Goal: Complete application form

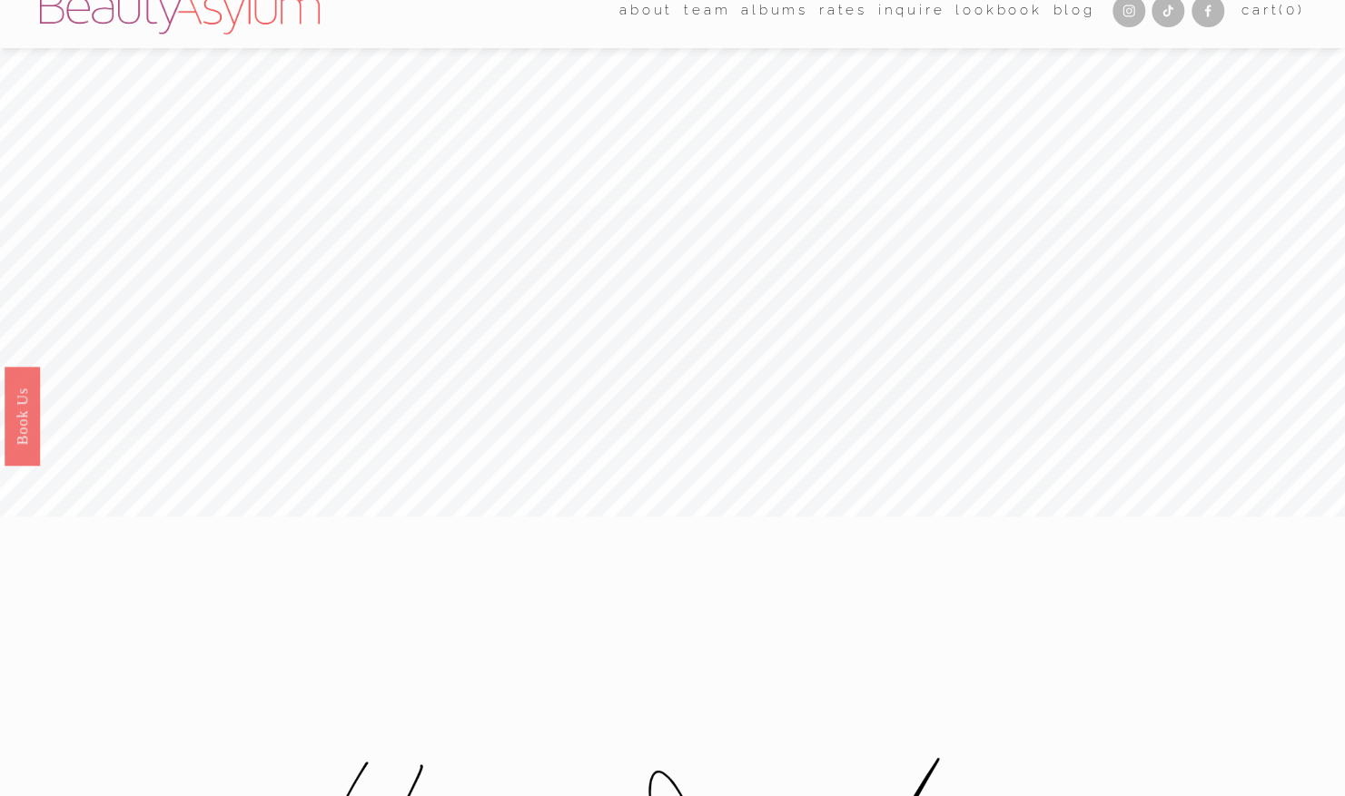
scroll to position [27, 0]
click at [899, 10] on link "Inquire" at bounding box center [911, 9] width 67 height 27
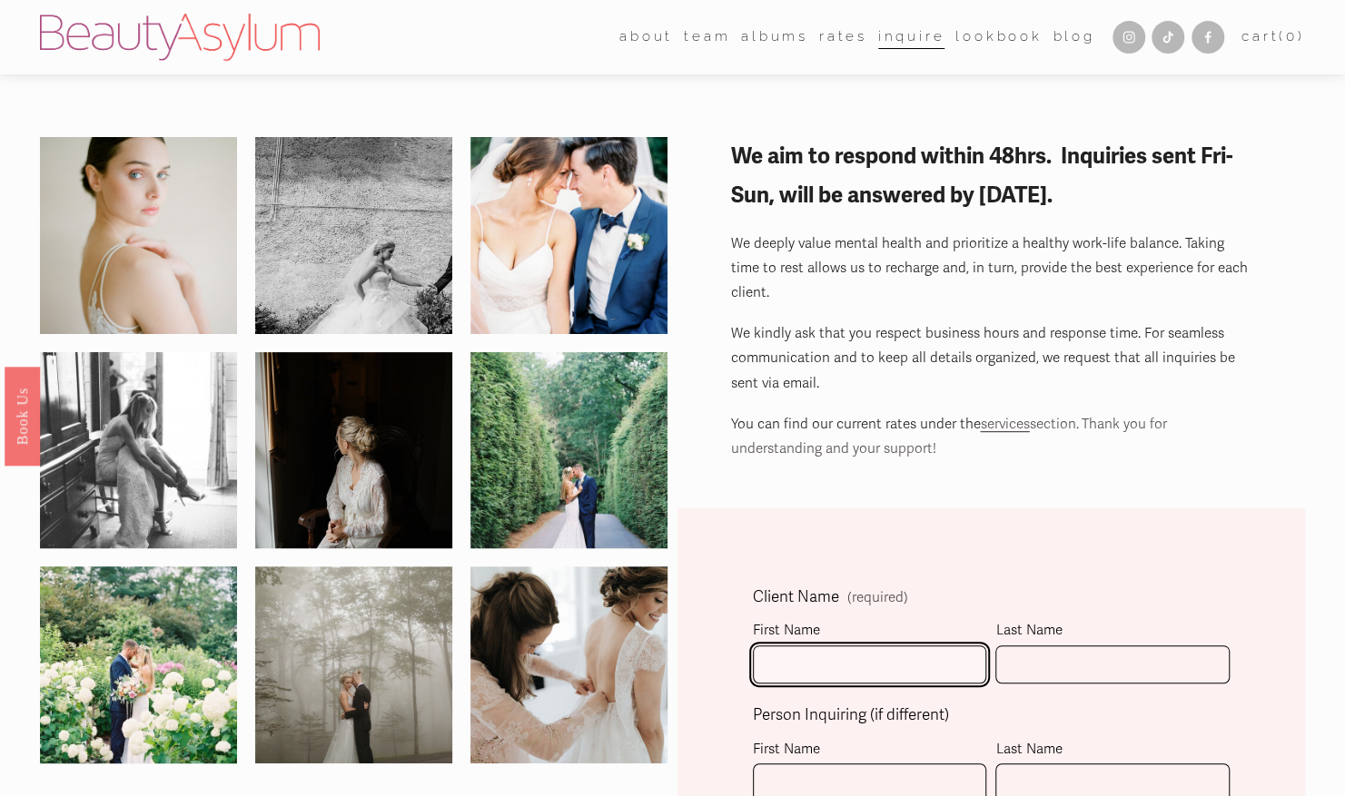
click at [774, 658] on input "First Name" at bounding box center [869, 665] width 233 height 39
type input "[PERSON_NAME]"
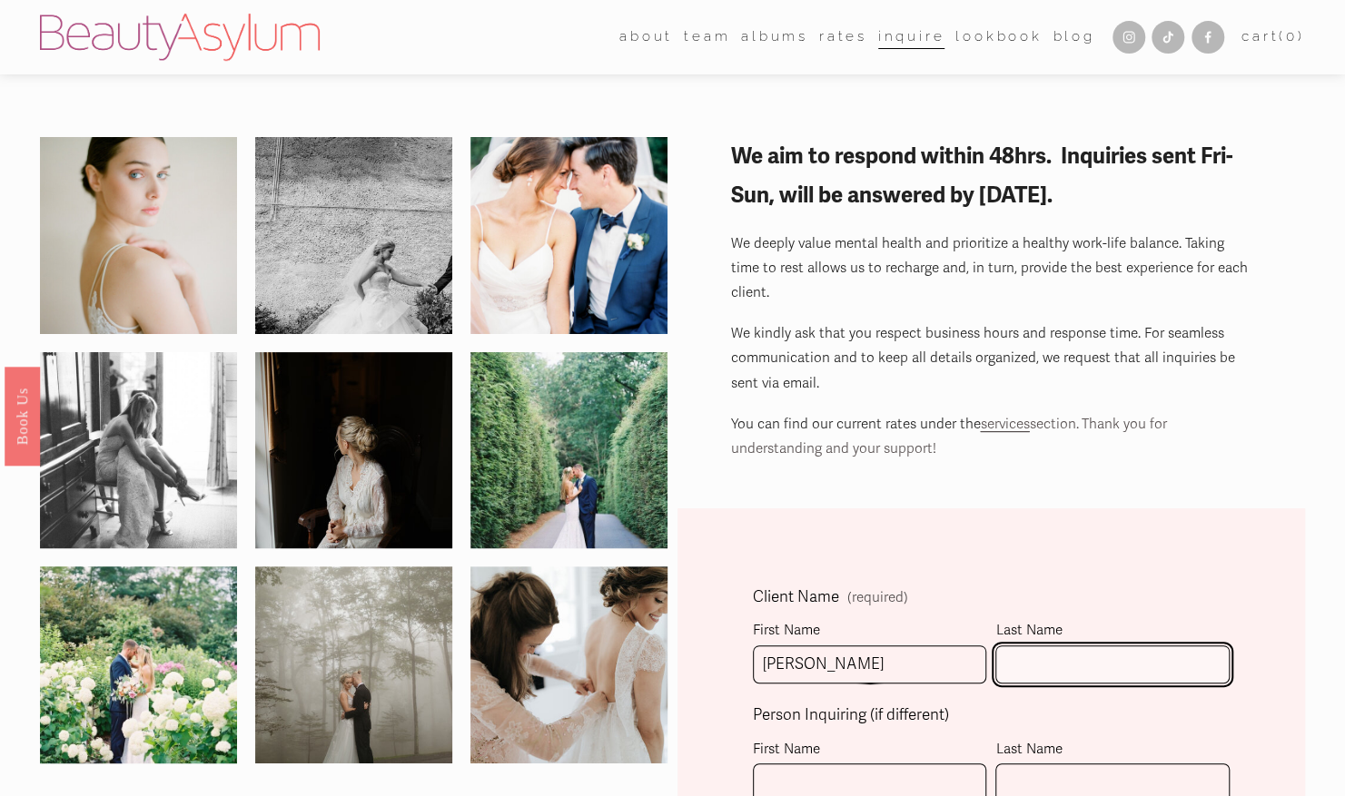
type input "[PERSON_NAME]"
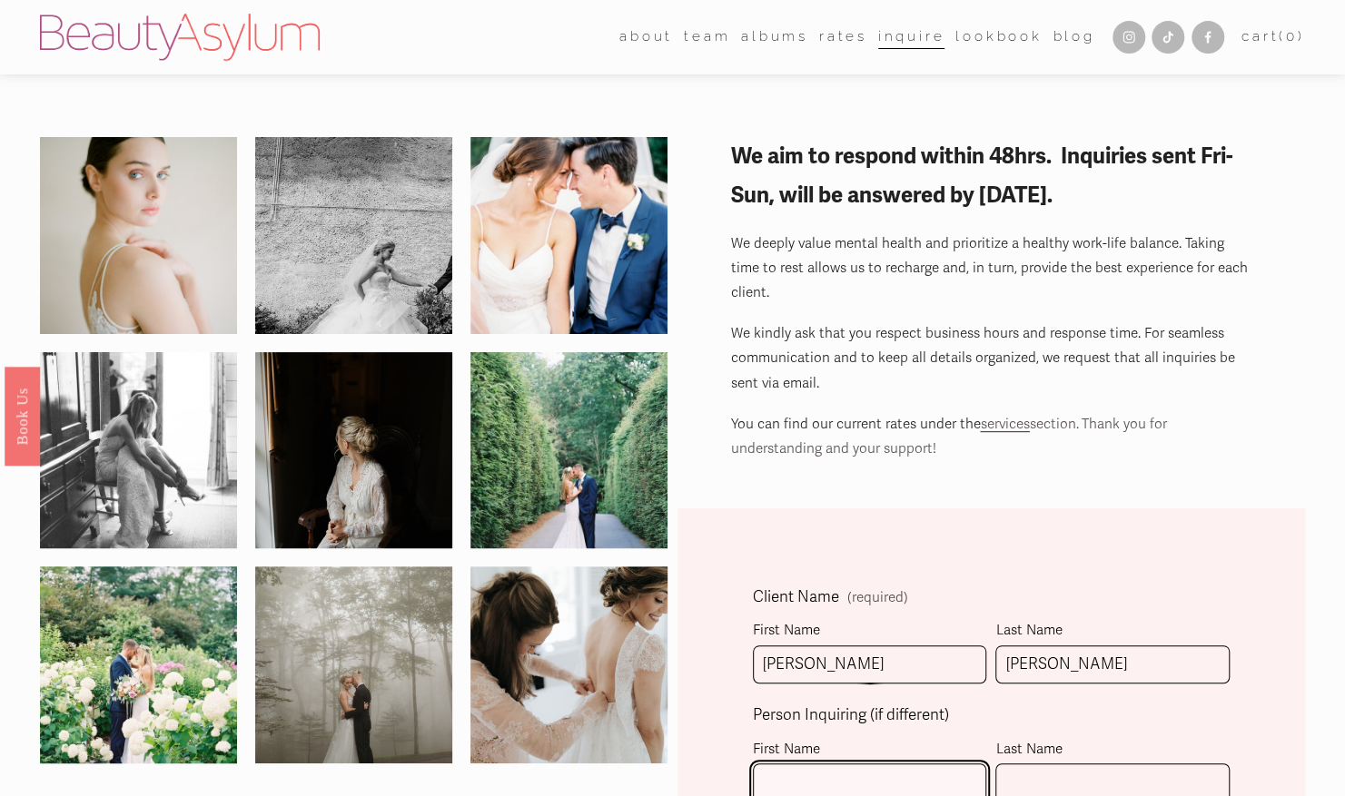
type input "[PERSON_NAME]"
type input "[PHONE_NUMBER]"
type input "[PERSON_NAME][EMAIL_ADDRESS][DOMAIN_NAME]"
select select "[GEOGRAPHIC_DATA], [GEOGRAPHIC_DATA]"
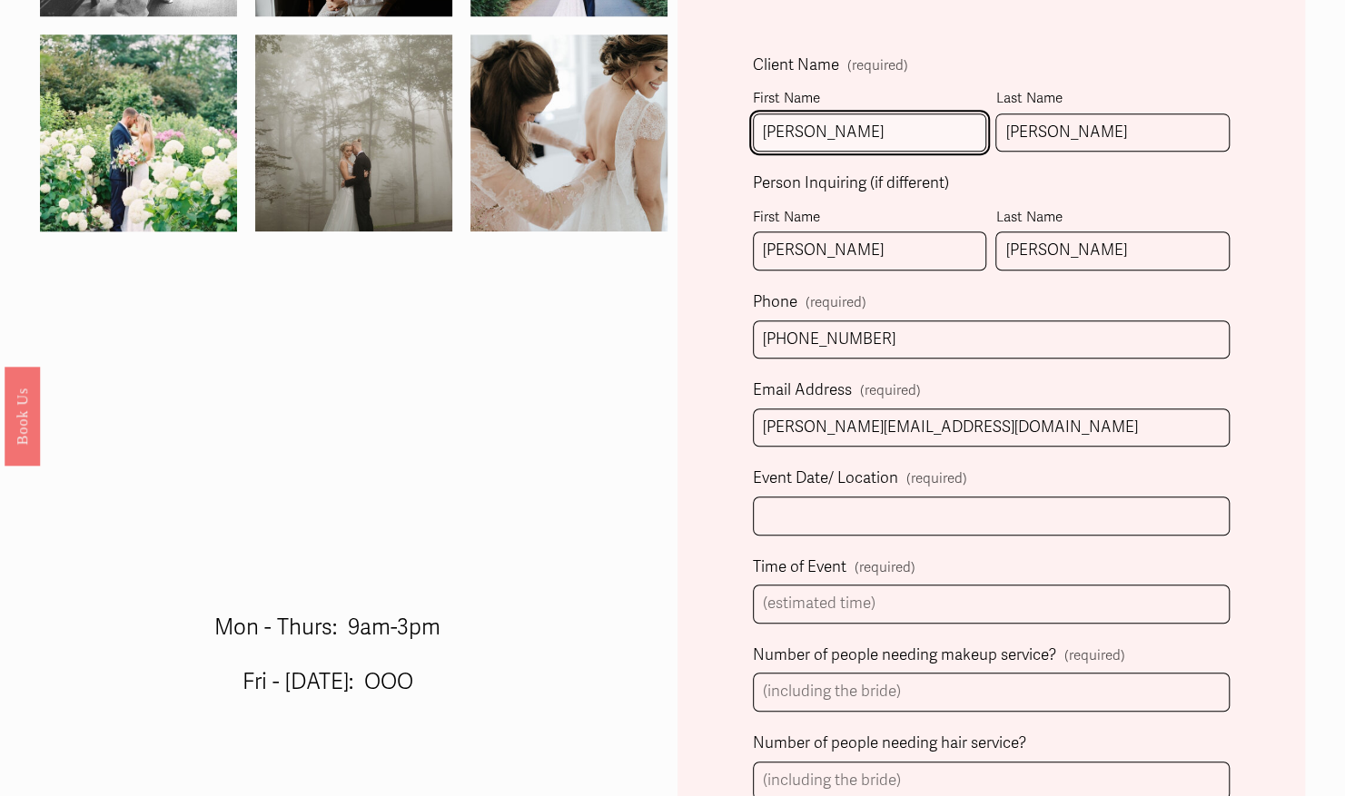
scroll to position [532, 0]
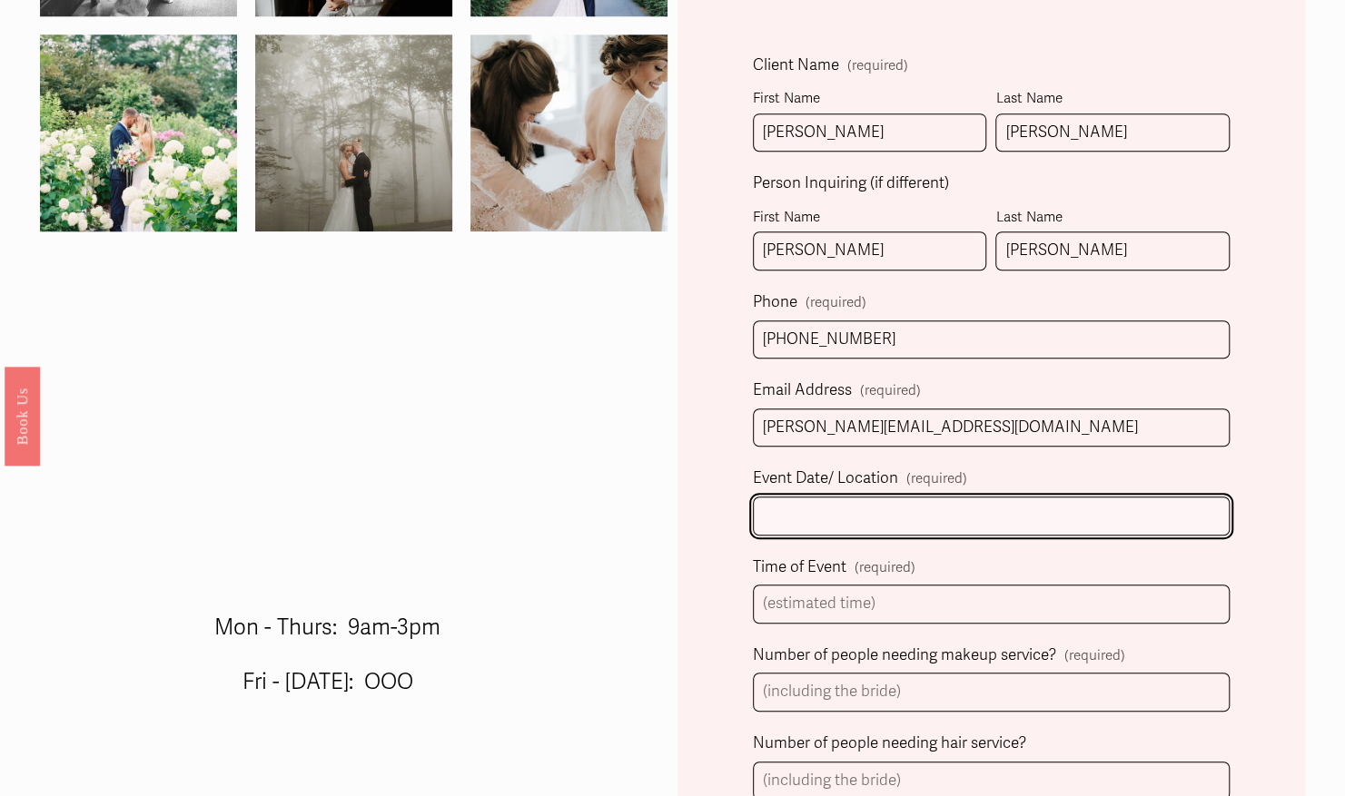
click at [853, 523] on input "Event Date/ Location (required)" at bounding box center [991, 516] width 477 height 39
type input "[DATE], Hound Ears Club"
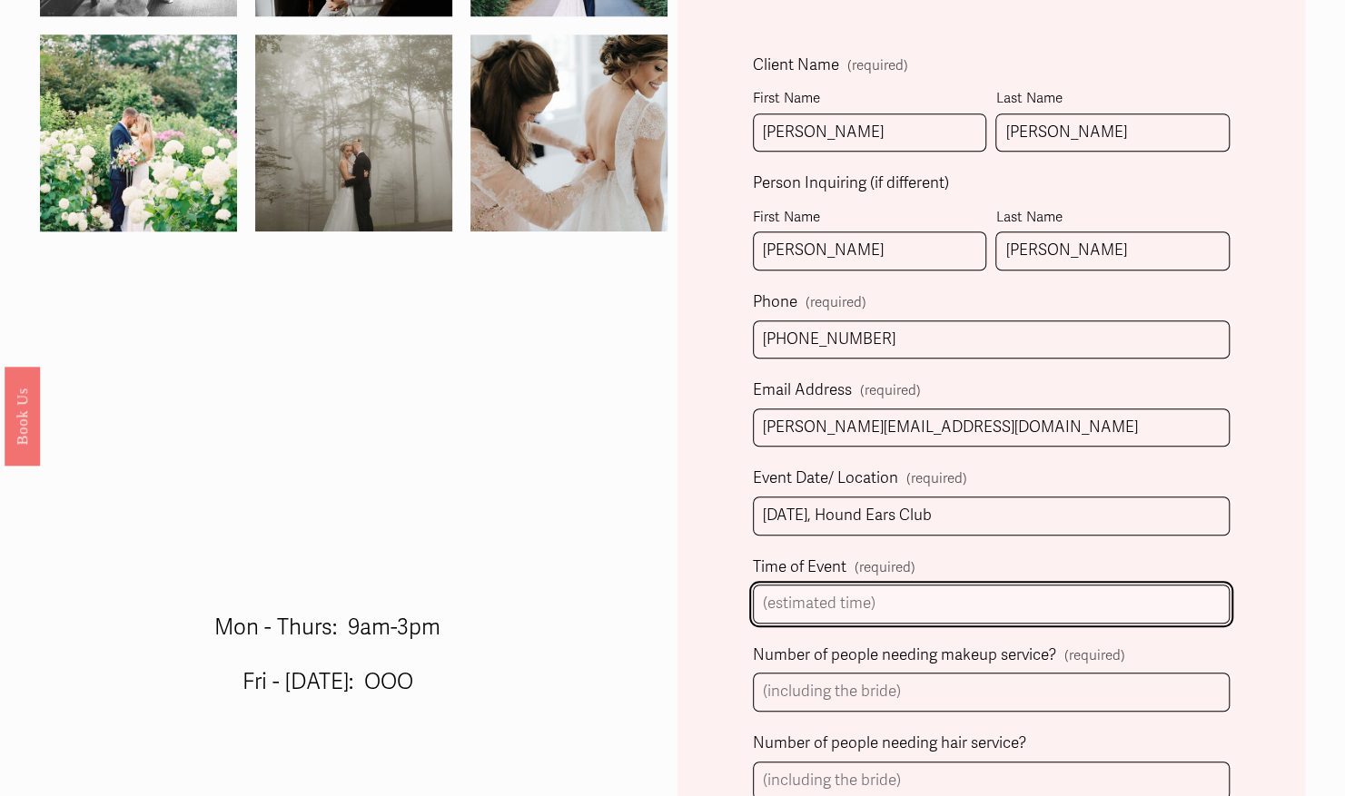
click at [828, 602] on input "Time of Event (required)" at bounding box center [991, 604] width 477 height 39
type input "2:00 PM"
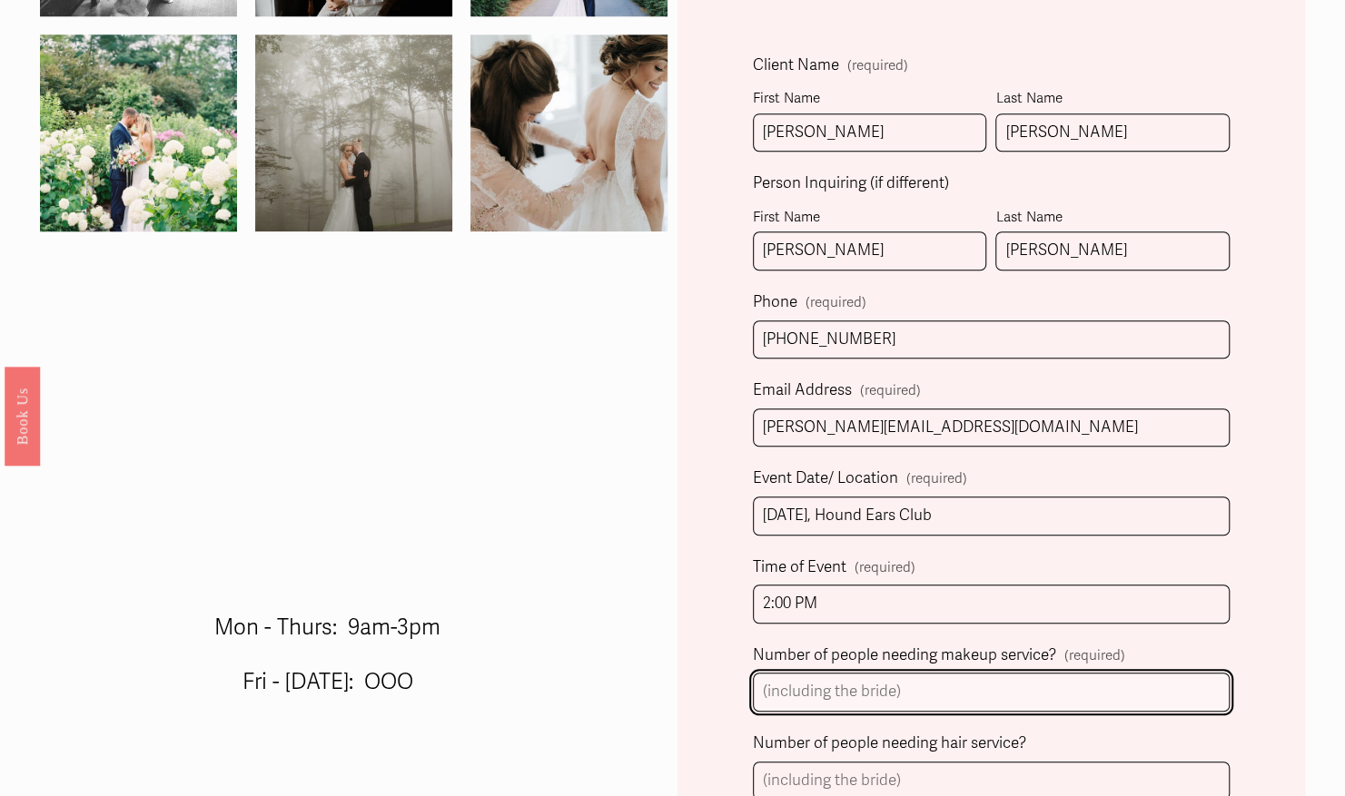
click at [820, 690] on input "Number of people needing makeup service? (required)" at bounding box center [991, 692] width 477 height 39
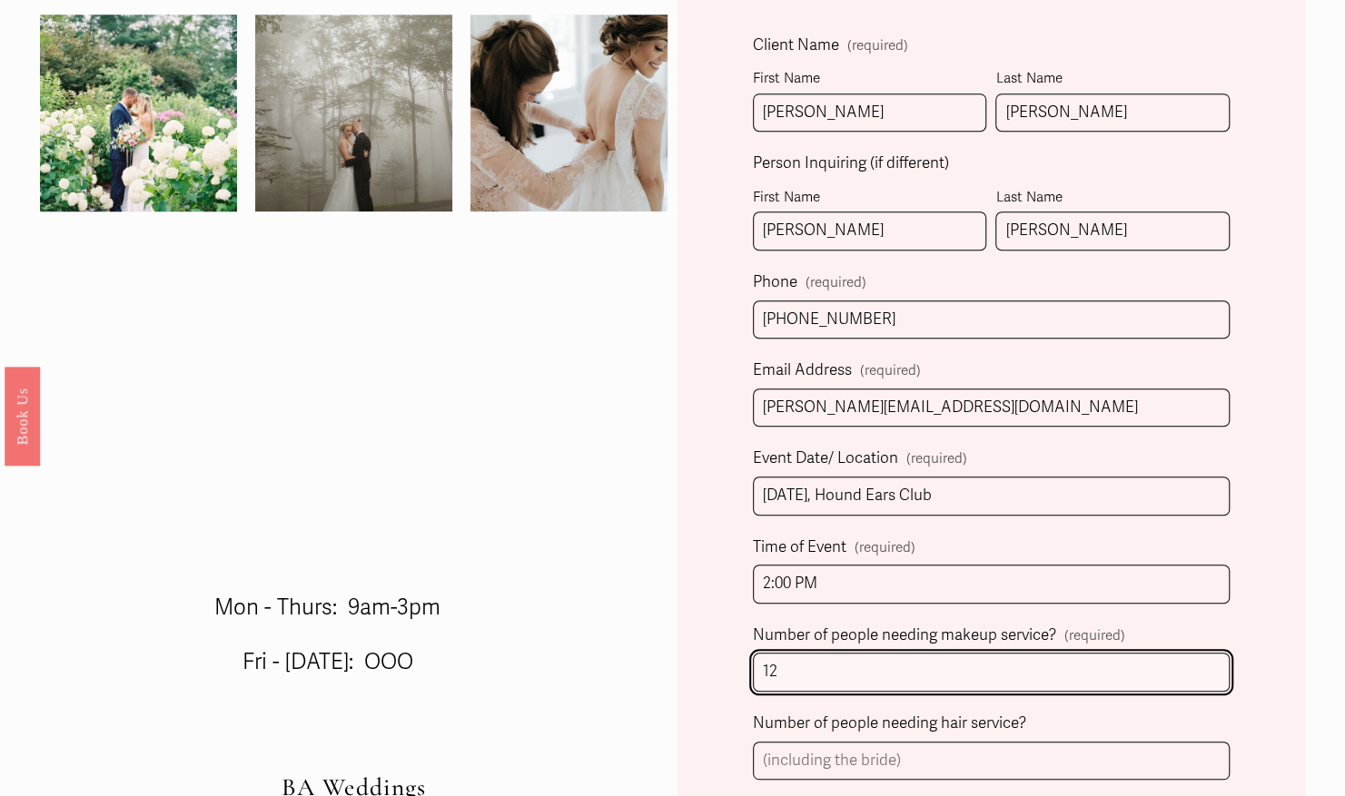
scroll to position [552, 0]
type input "1"
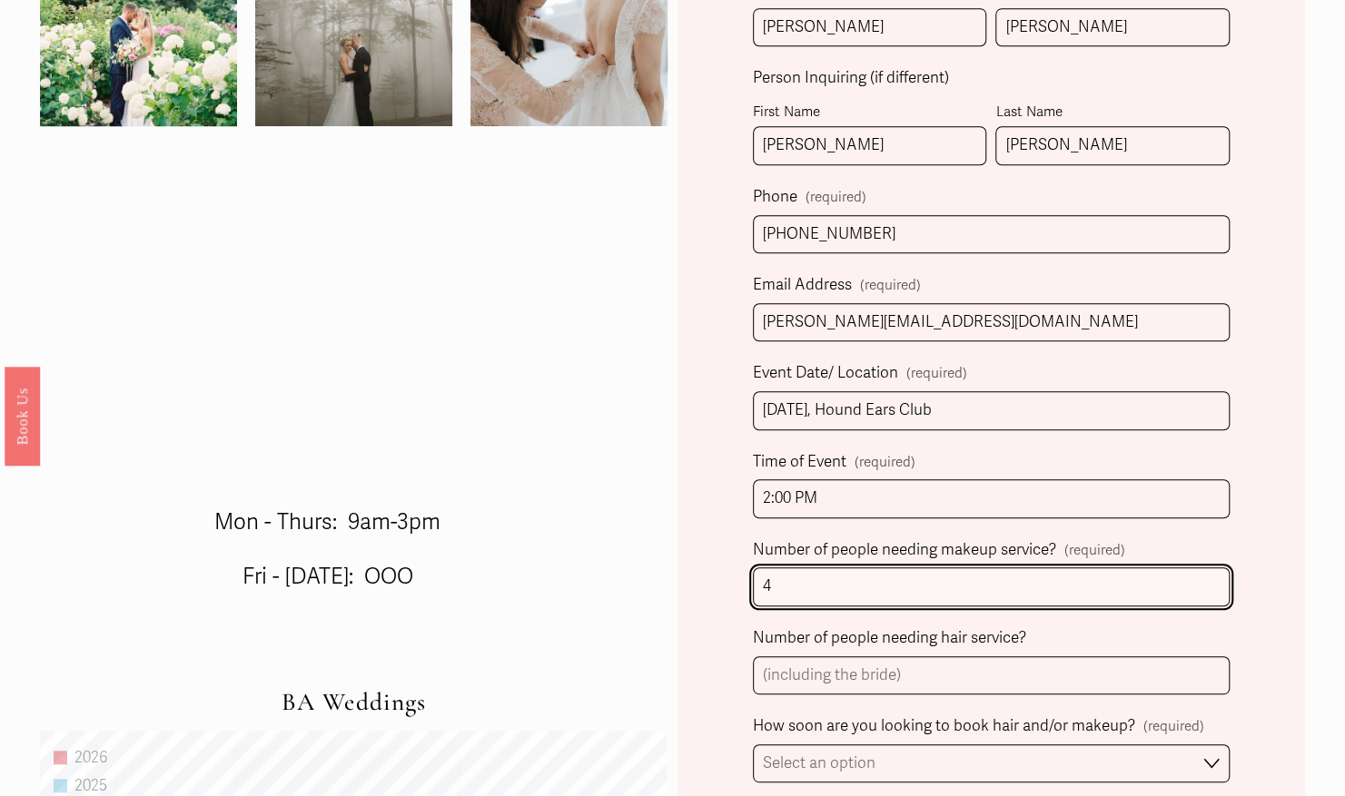
scroll to position [637, 0]
type input "4"
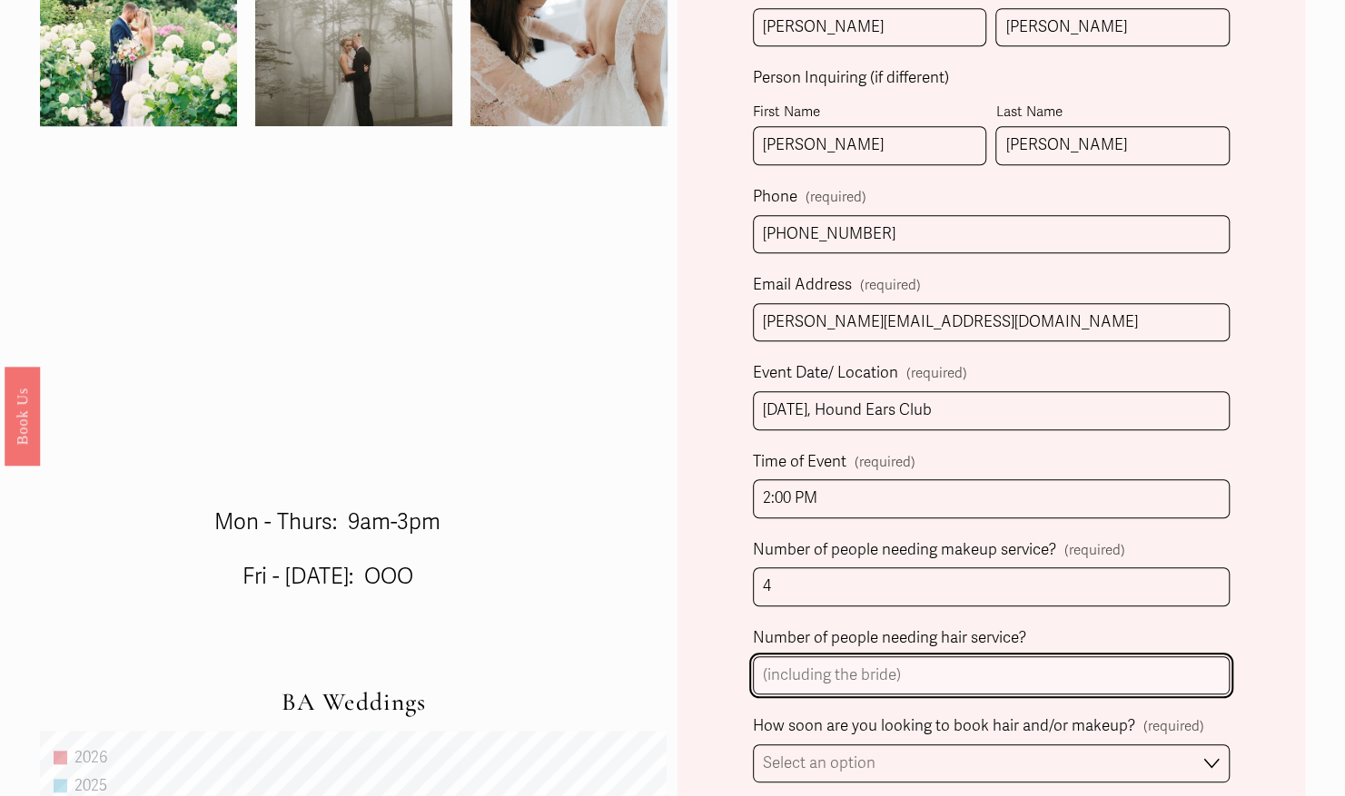
click at [816, 689] on input "Number of people needing hair service?" at bounding box center [991, 675] width 477 height 39
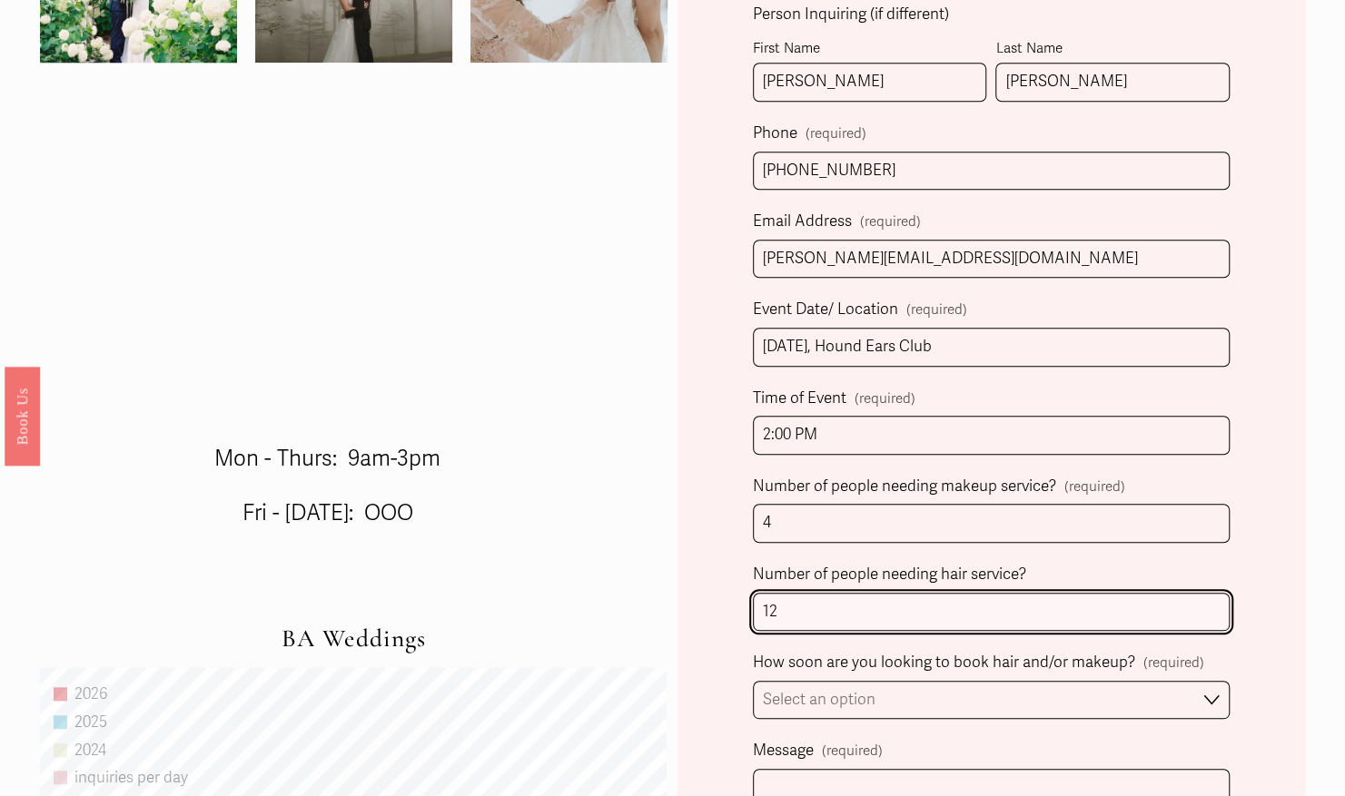
scroll to position [714, 0]
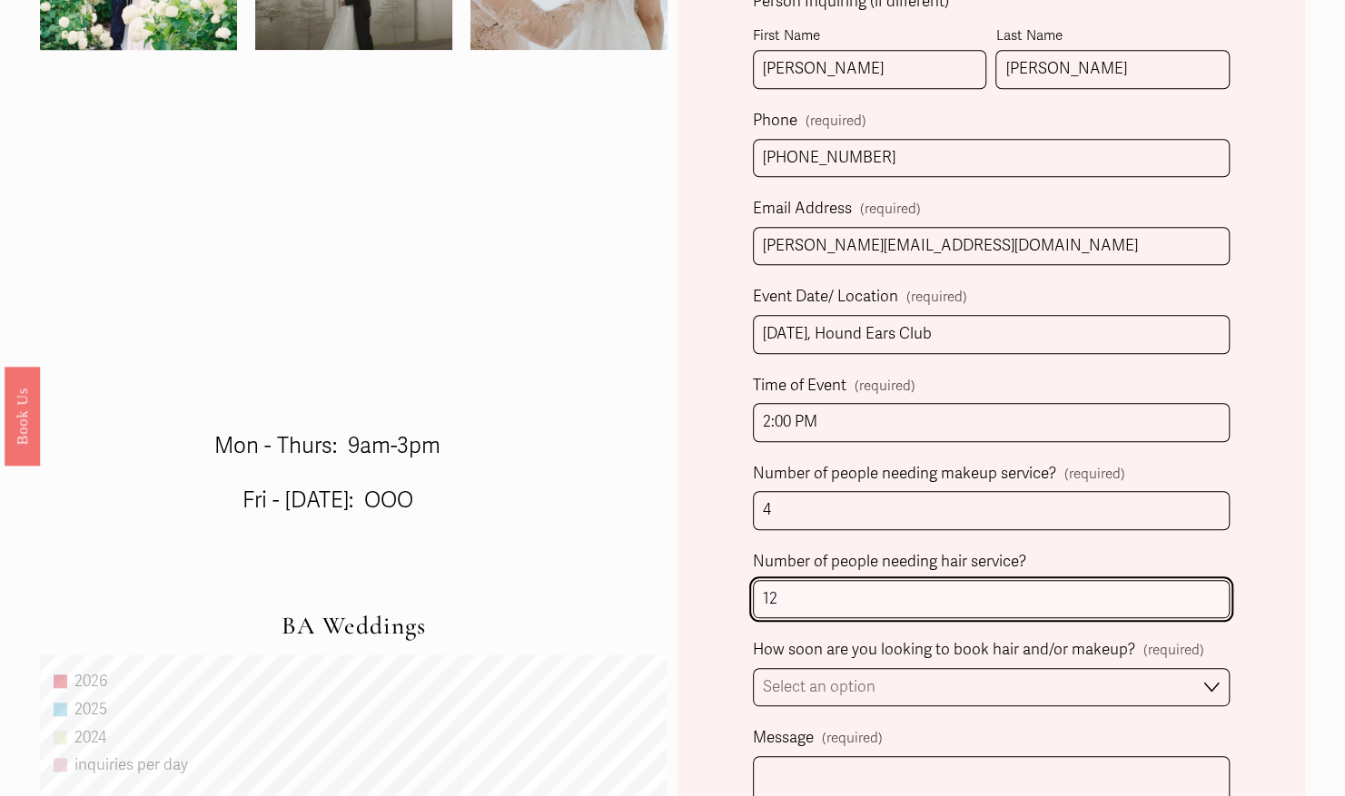
type input "12"
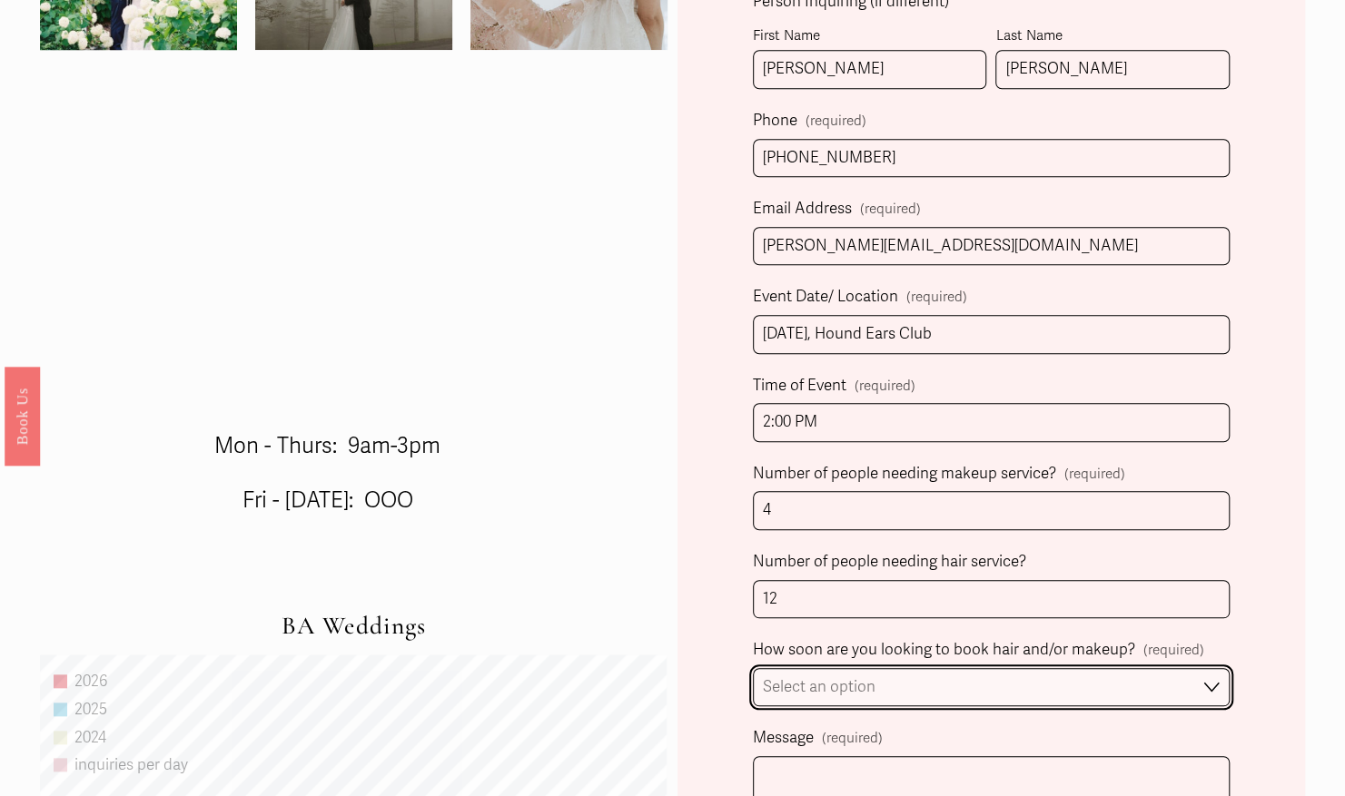
click at [816, 689] on select "Select an option Immediately 1-2 weeks I'm looking for information & not ready …" at bounding box center [991, 687] width 477 height 39
select select "Immediately"
click at [753, 668] on select "Select an option Immediately 1-2 weeks I'm looking for information & not ready …" at bounding box center [991, 687] width 477 height 39
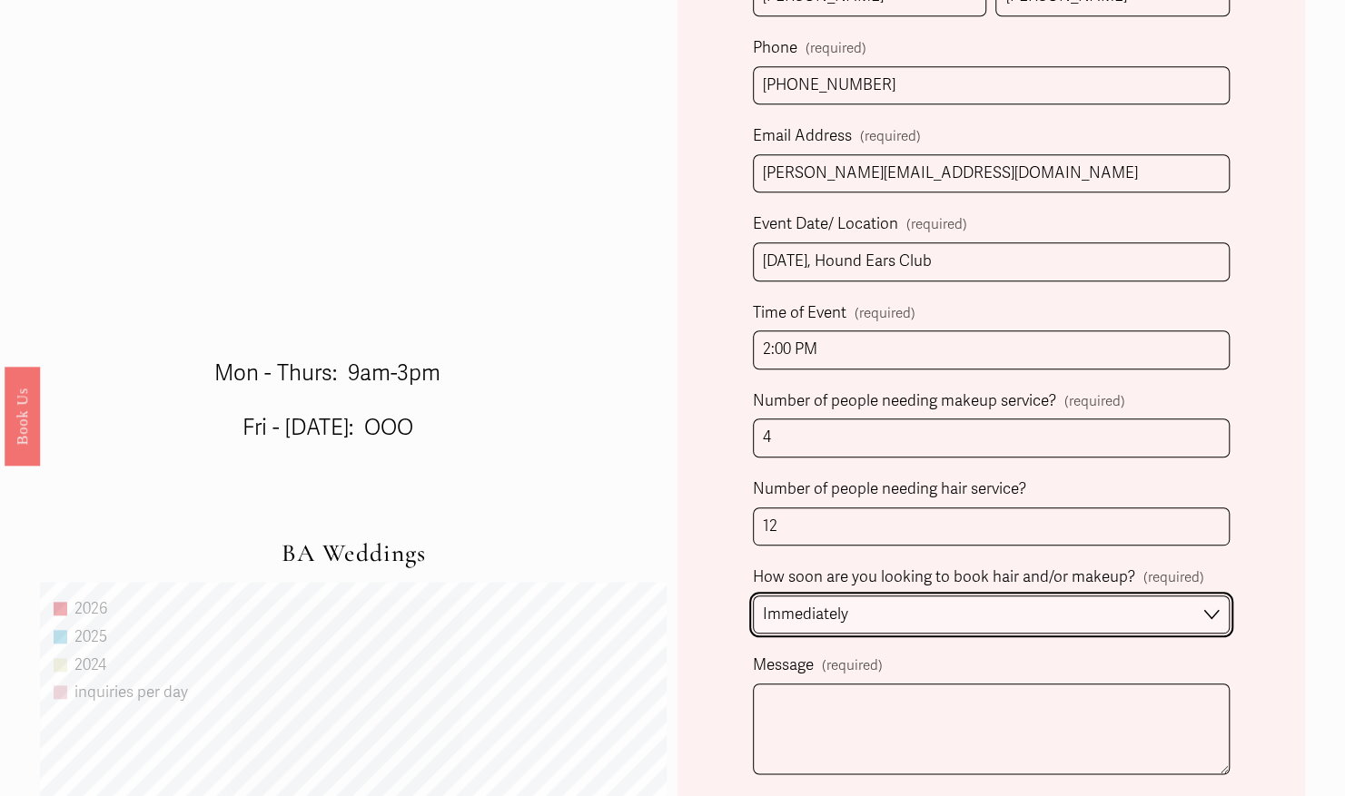
scroll to position [803, 0]
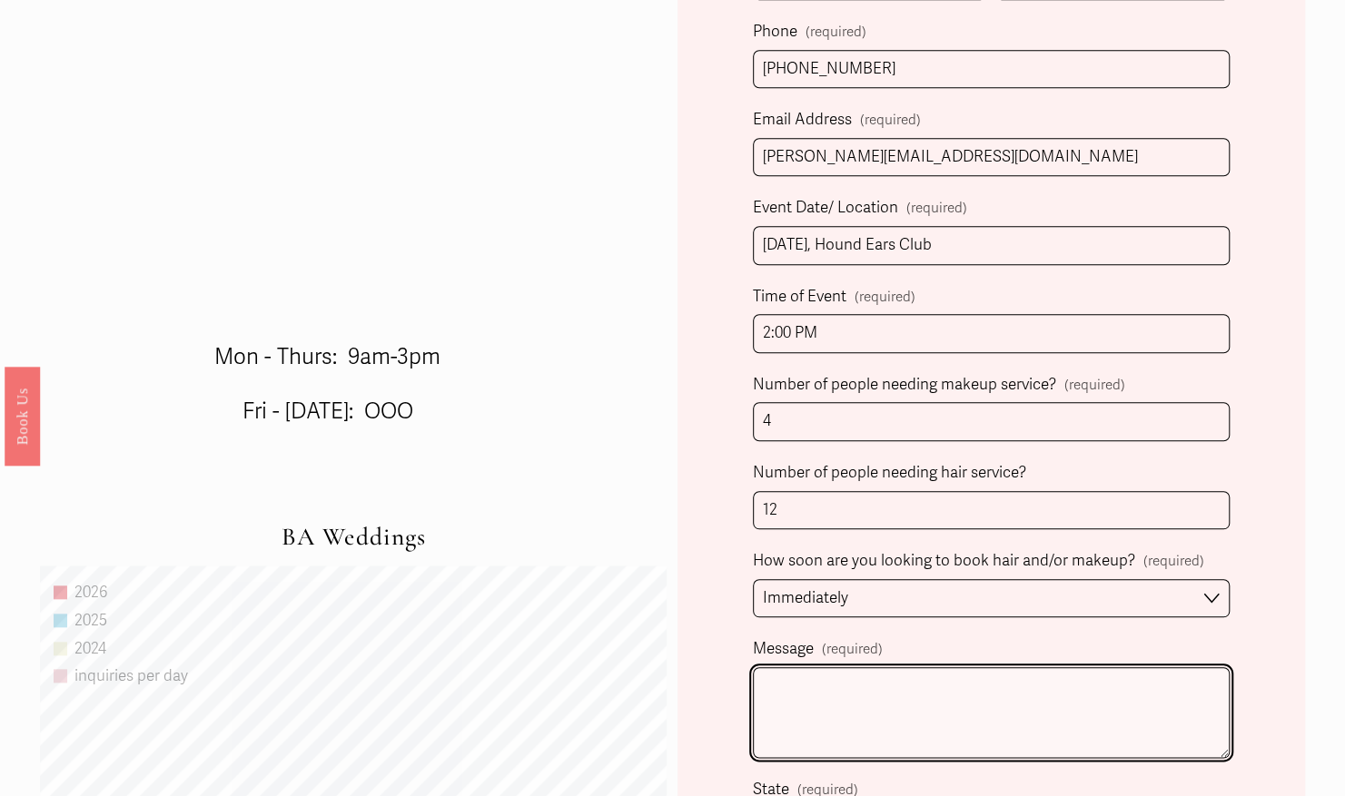
click at [808, 717] on textarea "Message (required)" at bounding box center [991, 712] width 477 height 91
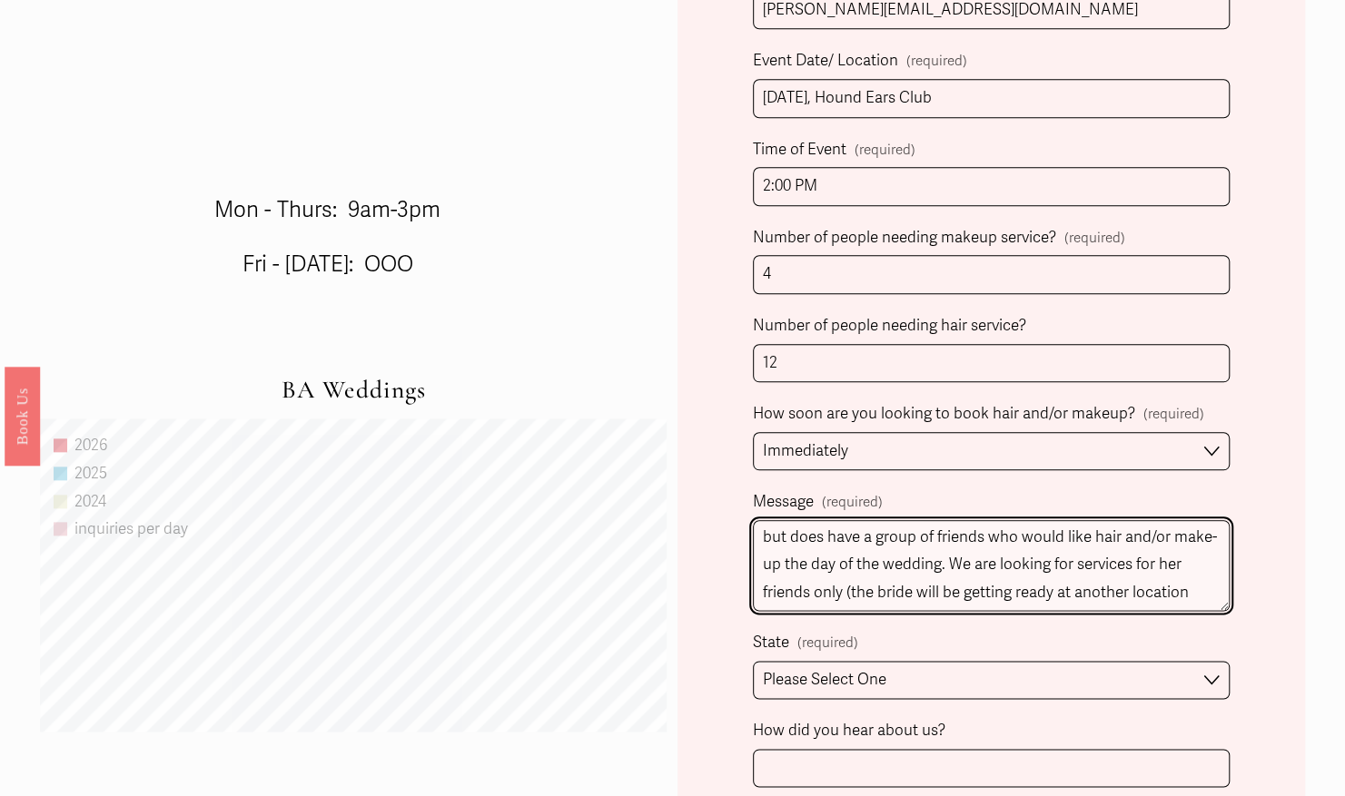
scroll to position [952, 0]
type textarea "Hi! I am the wedding planner for Sutton Orndorff, a bride getting married in Ba…"
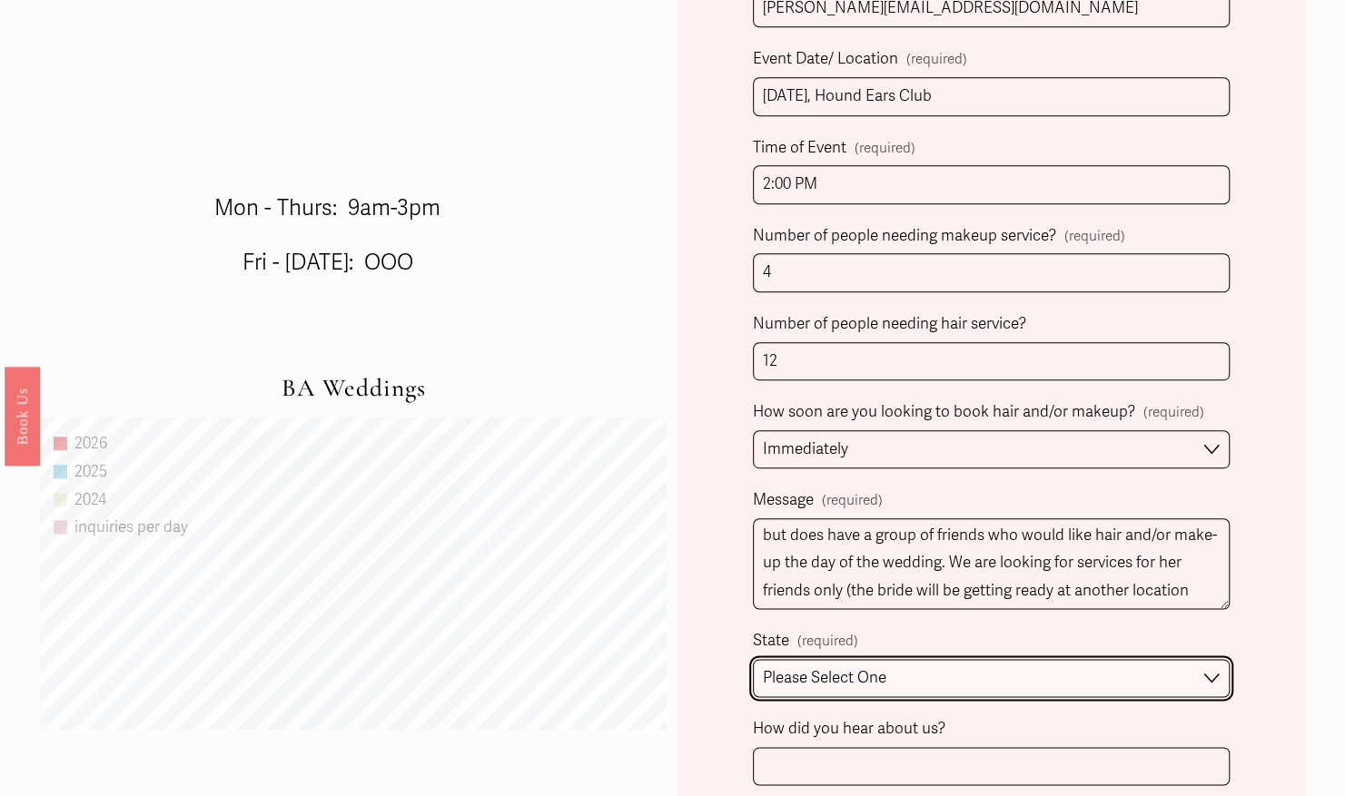
click at [785, 684] on select "Please Select One Atlanta, GA Charlotte, NC Charleston, SC Destination Wedding" at bounding box center [991, 678] width 477 height 39
click at [753, 659] on select "Please Select One Atlanta, GA Charlotte, NC Charleston, SC Destination Wedding" at bounding box center [991, 678] width 477 height 39
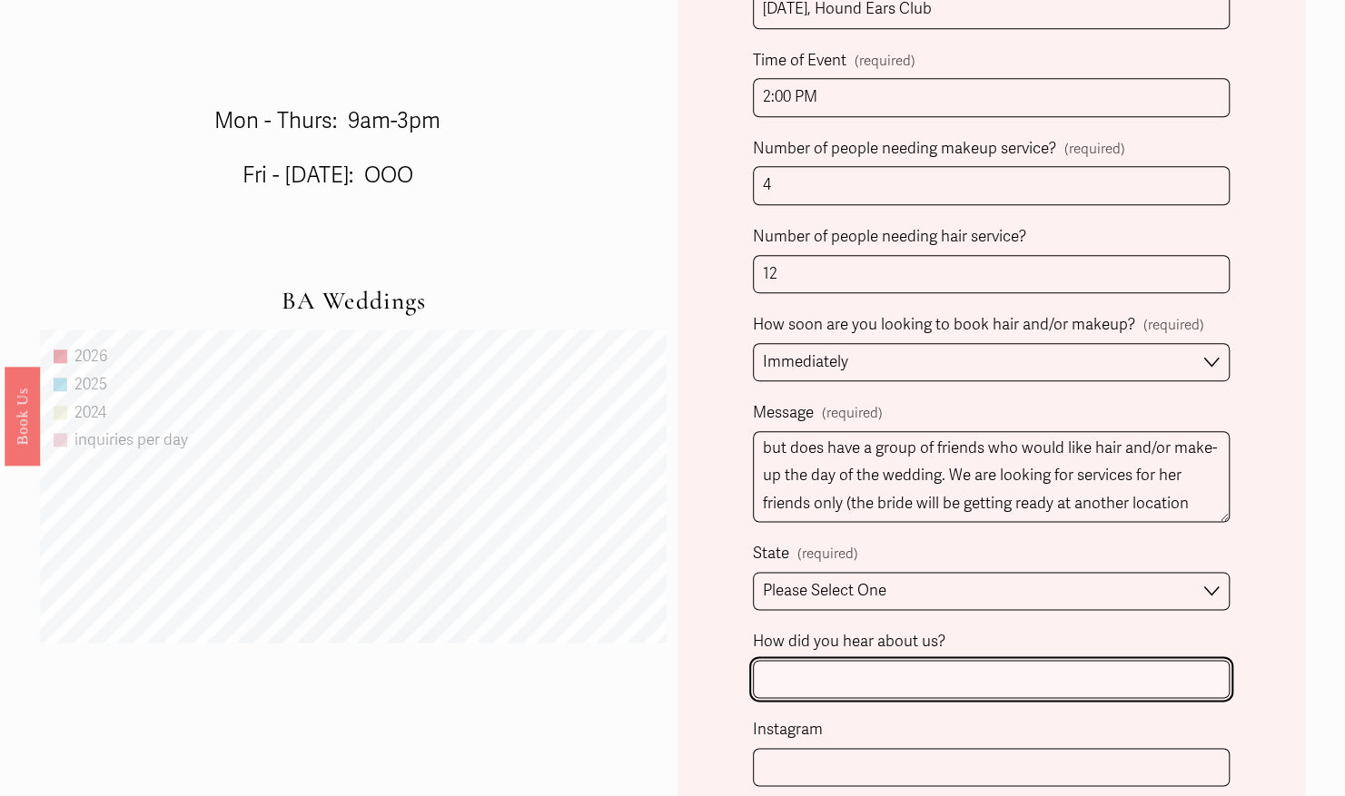
click at [772, 660] on input "How did you hear about us?" at bounding box center [991, 679] width 477 height 39
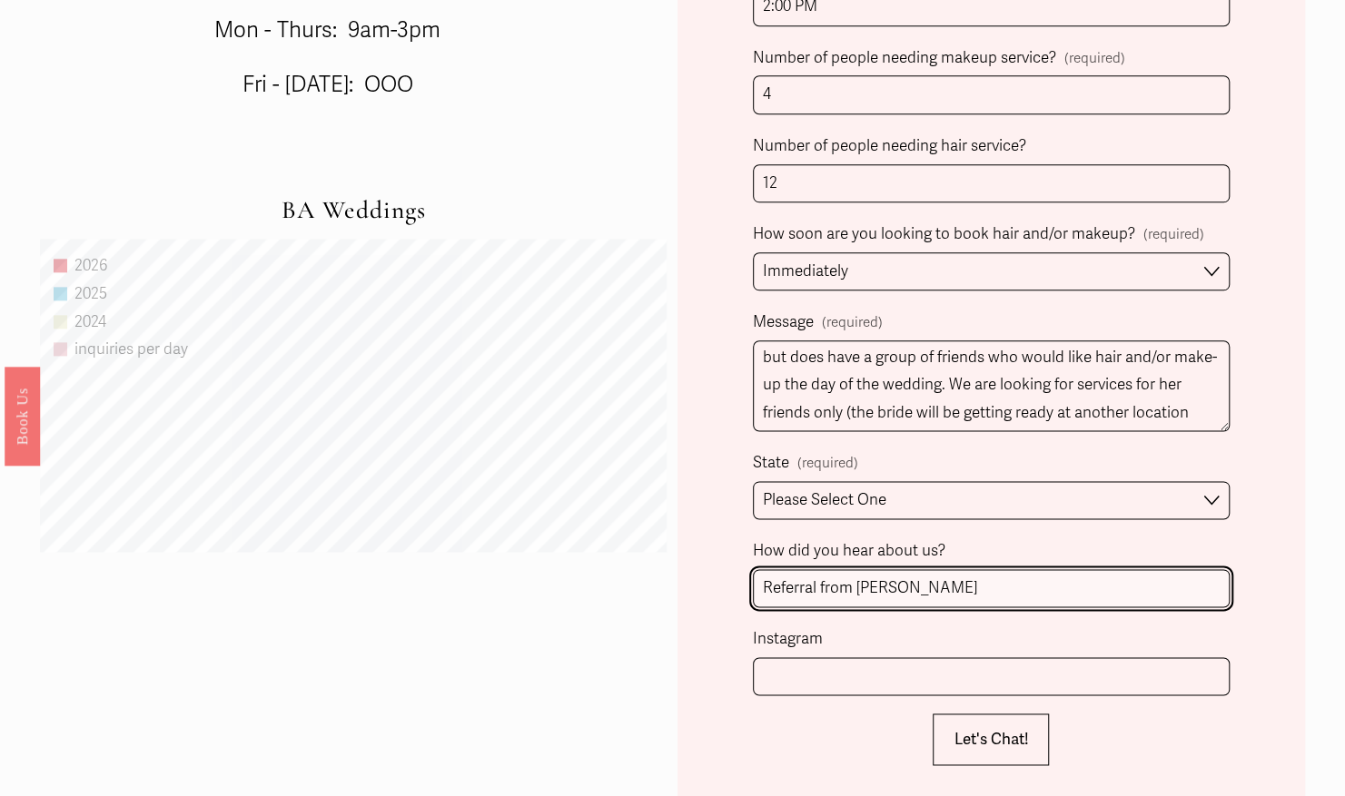
scroll to position [1131, 0]
type input "Referral from Jennifer Abercrombie"
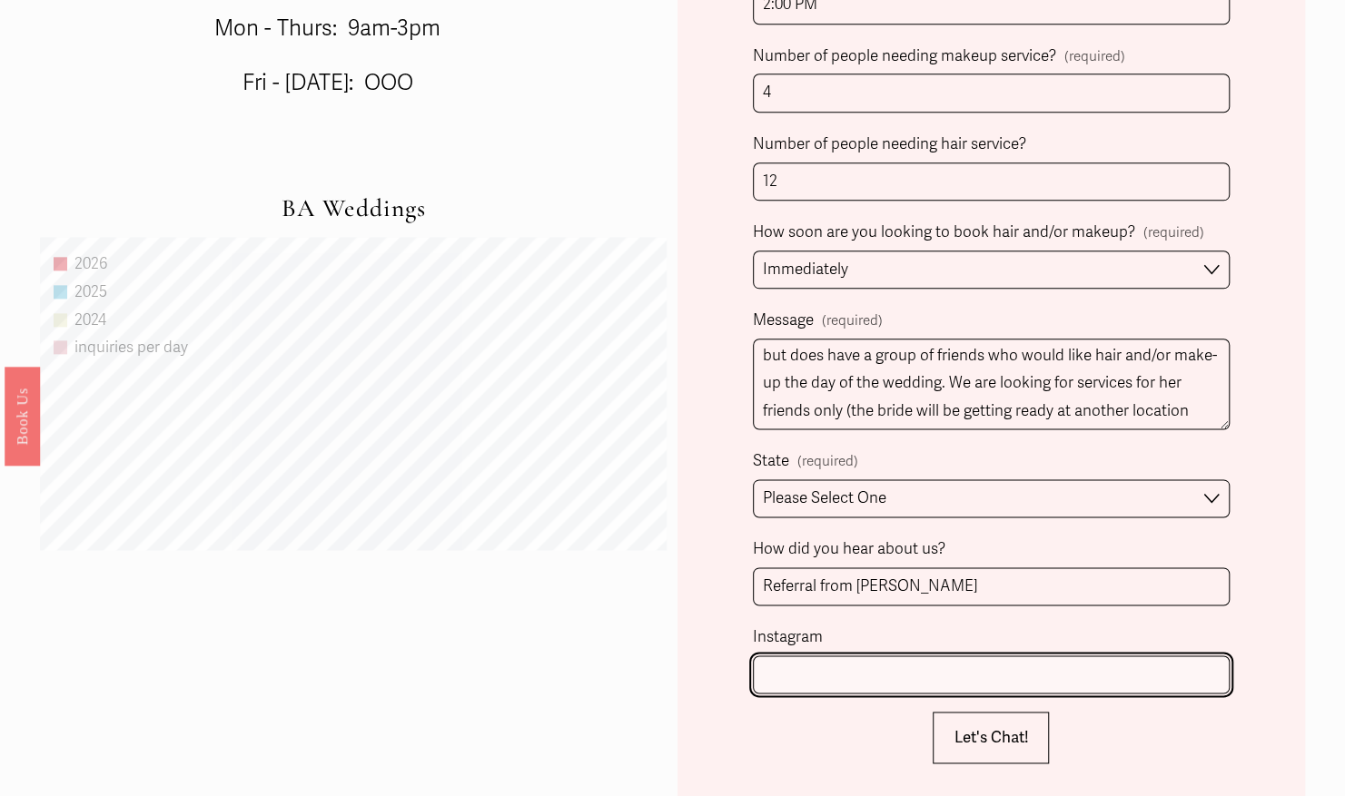
click at [773, 661] on input "Instagram" at bounding box center [991, 675] width 477 height 39
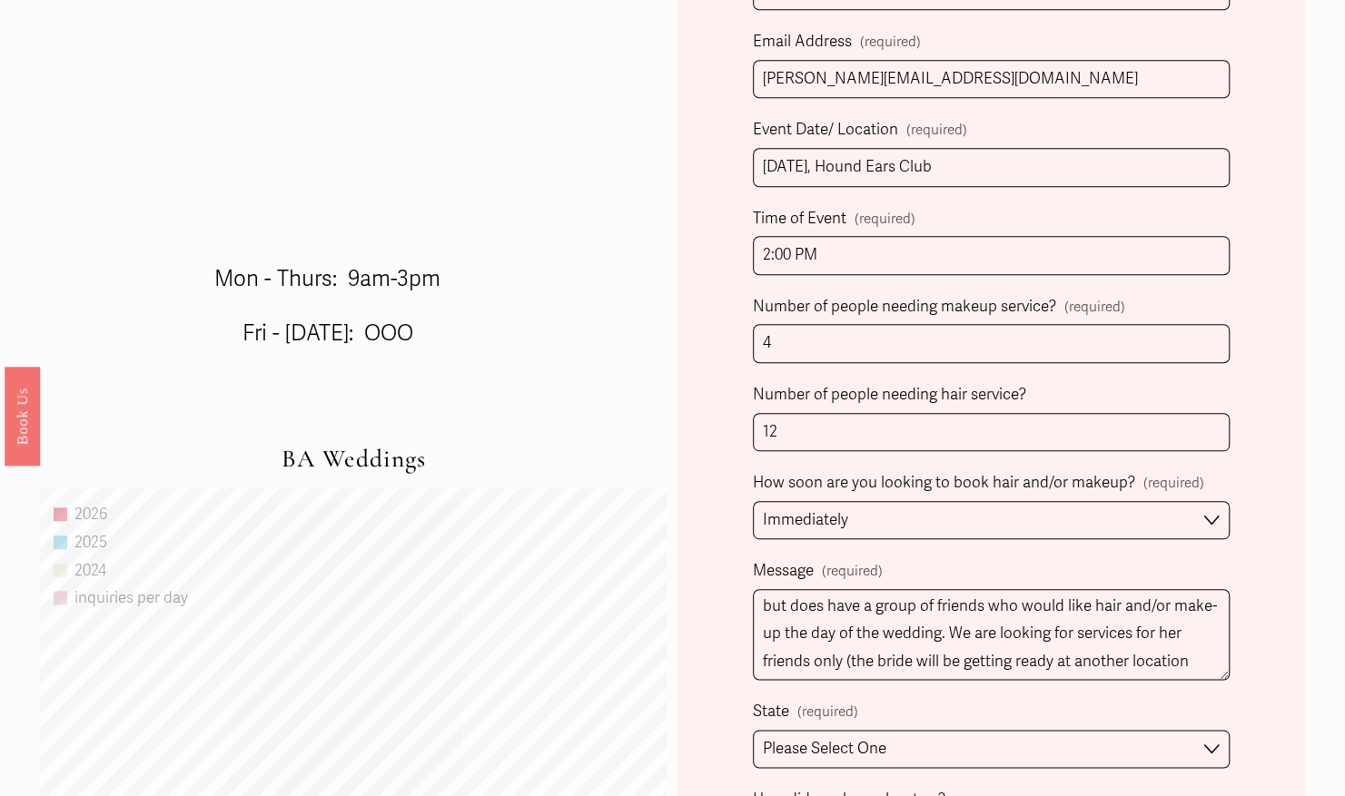
scroll to position [0, 0]
type input "@tabitha.clark.creations"
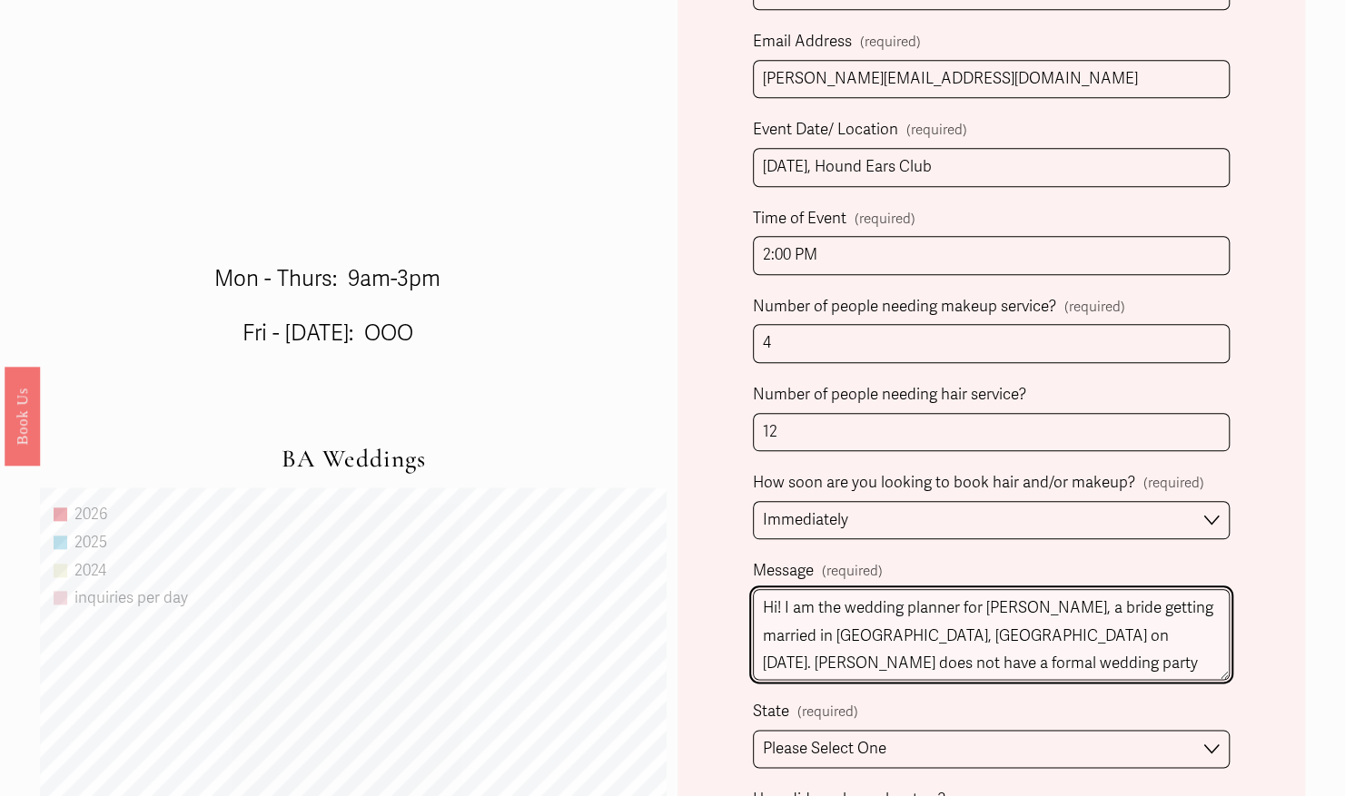
click at [1063, 631] on textarea "Hi! I am the wedding planner for Sutton Orndorff, a bride getting married in Ba…" at bounding box center [991, 634] width 477 height 91
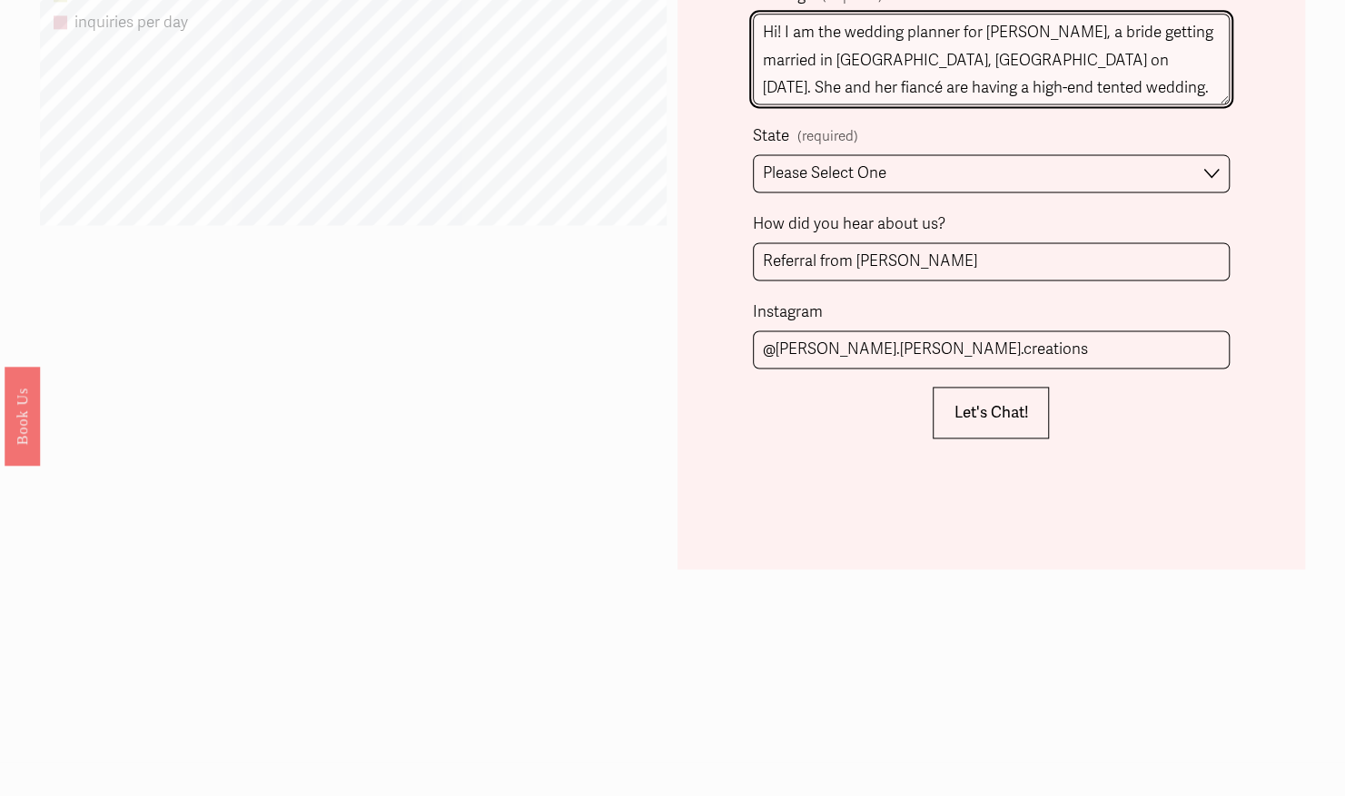
scroll to position [1460, 0]
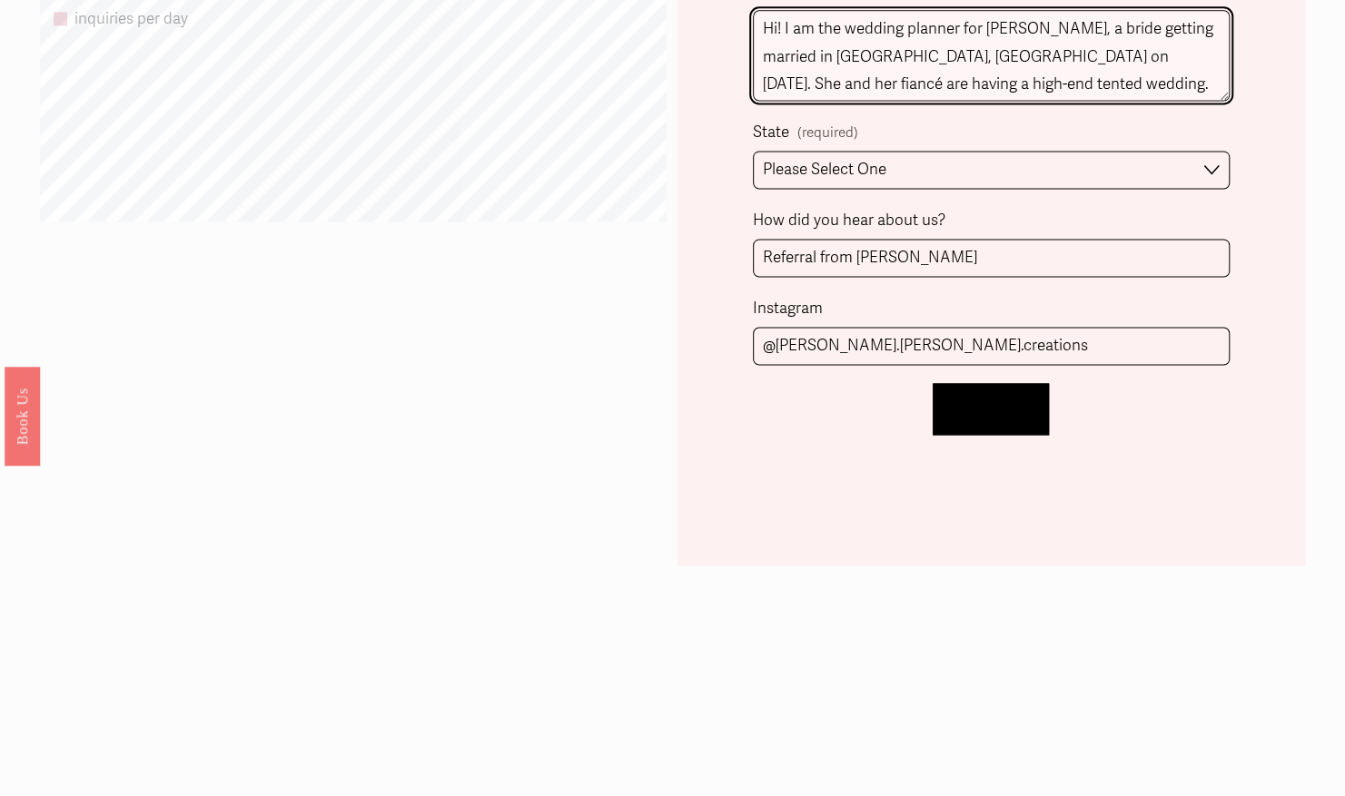
type textarea "Hi! I am the wedding planner for Sutton Orndorff, a bride getting married in Ba…"
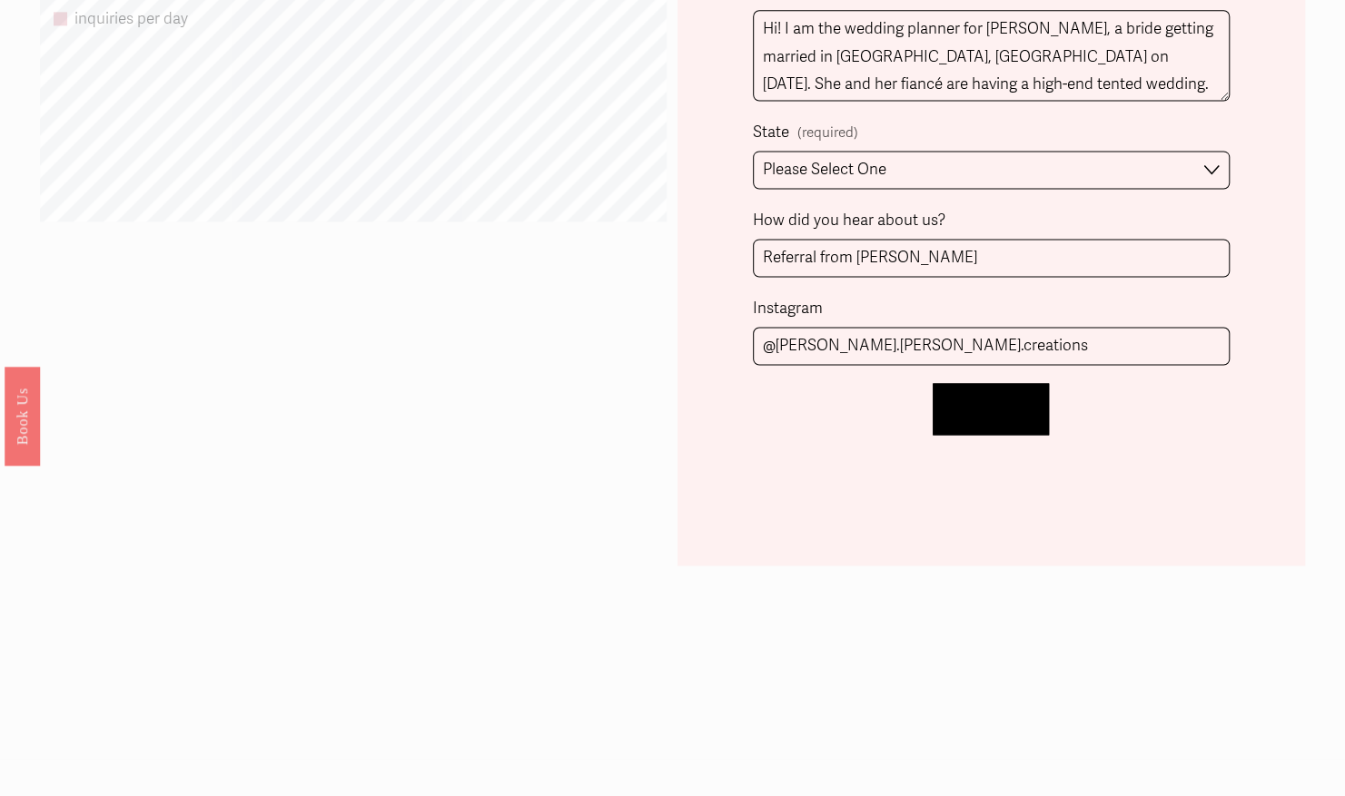
click at [984, 420] on button "Let's Chat! Let's Chat!" at bounding box center [991, 409] width 116 height 52
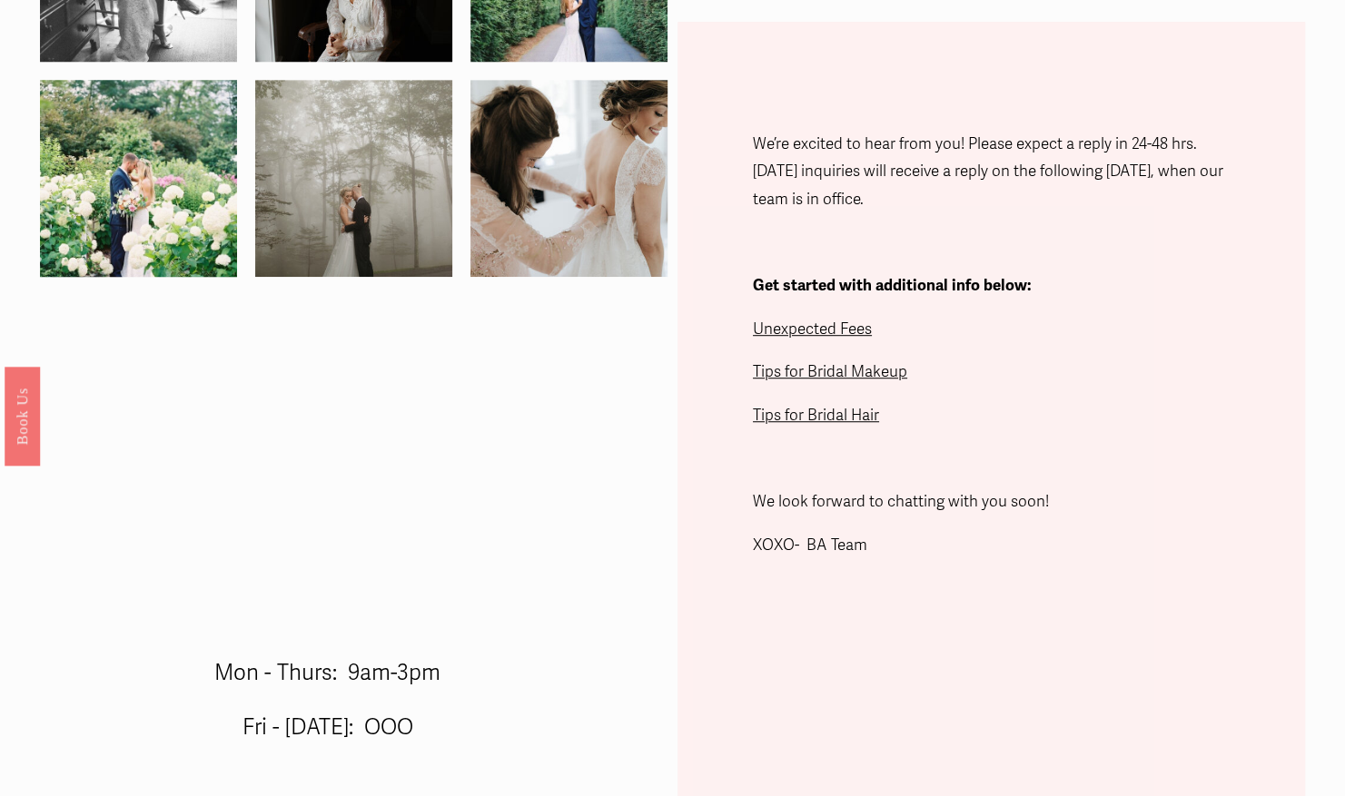
scroll to position [443, 0]
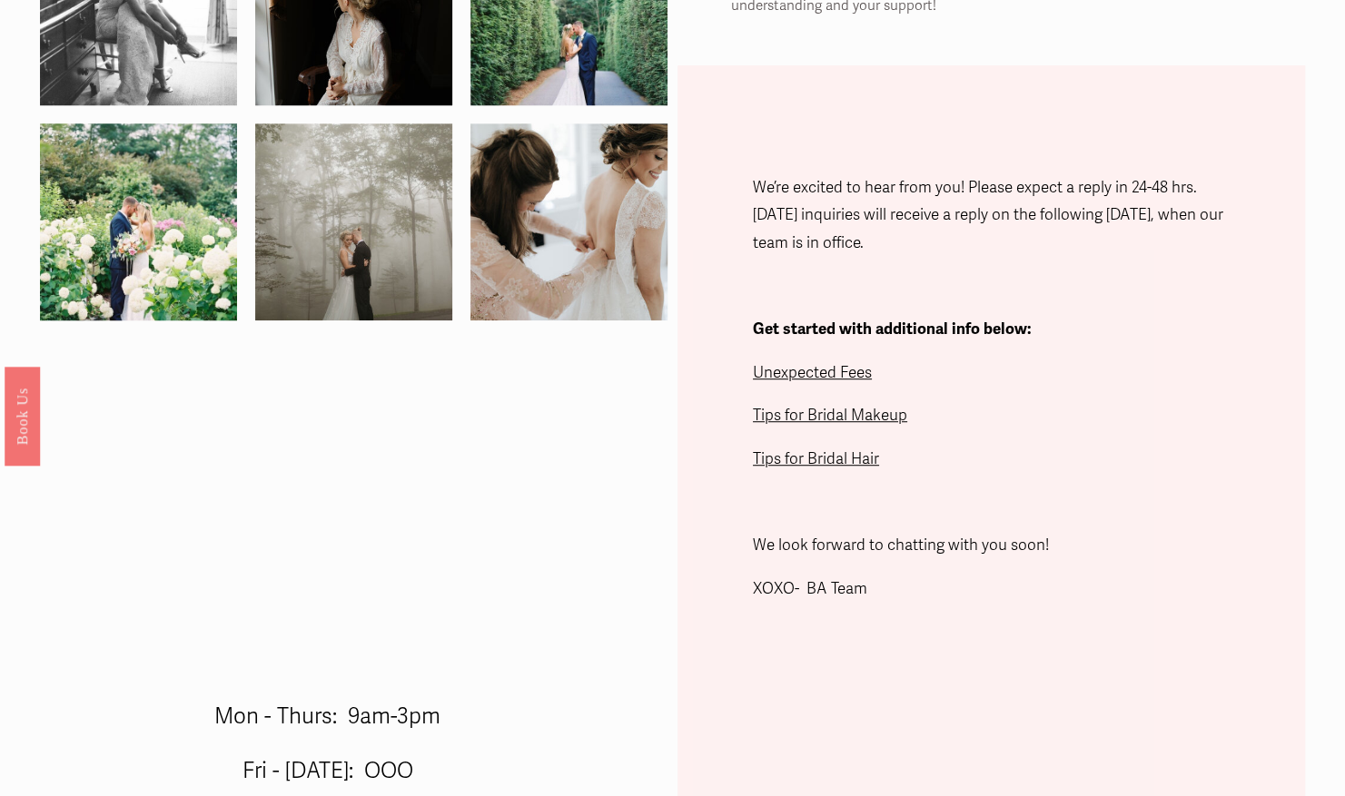
click at [824, 376] on span "Unexpected Fees" at bounding box center [812, 372] width 119 height 19
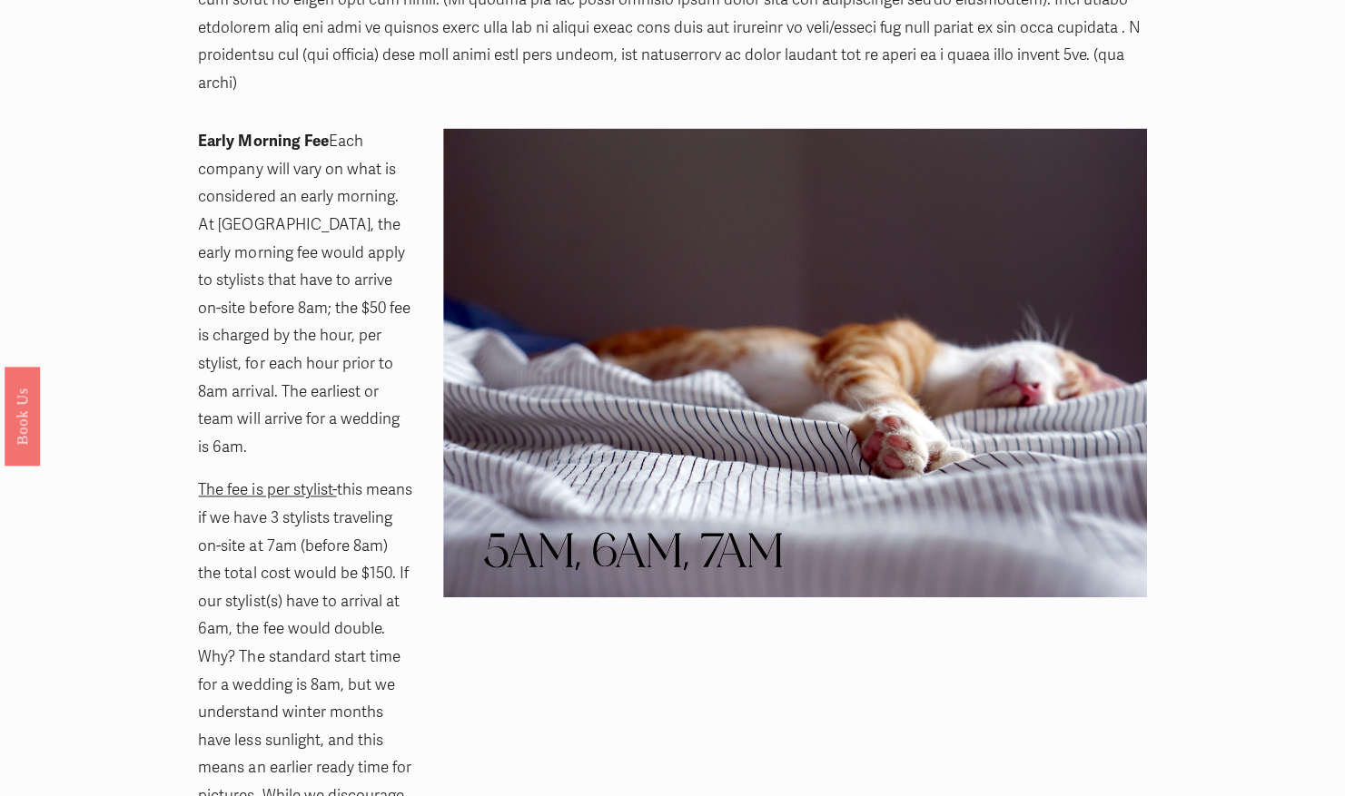
scroll to position [1218, 0]
